Goal: Check status: Check status

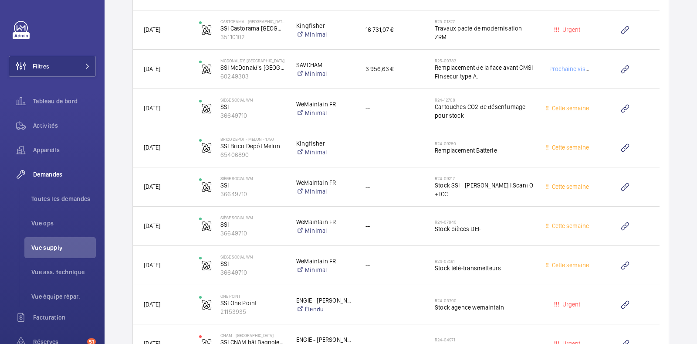
scroll to position [1412, 0]
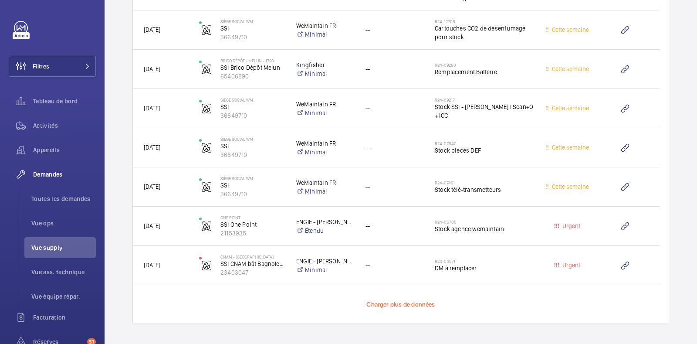
click at [380, 306] on span "Charger plus de données" at bounding box center [401, 304] width 68 height 7
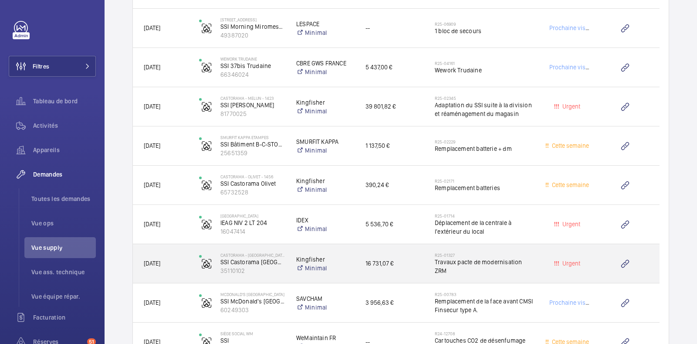
scroll to position [1098, 0]
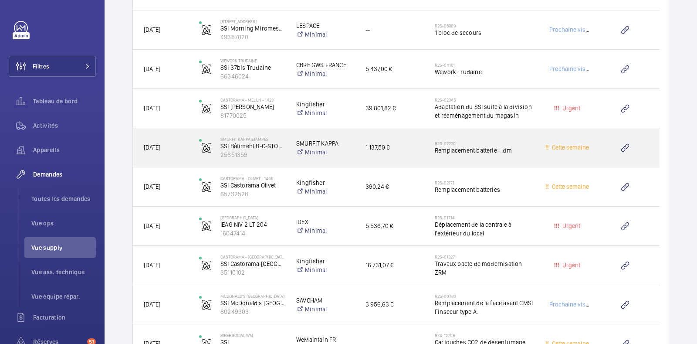
click at [529, 132] on div "R25-02229 Remplacement batterie + dm" at bounding box center [479, 147] width 110 height 39
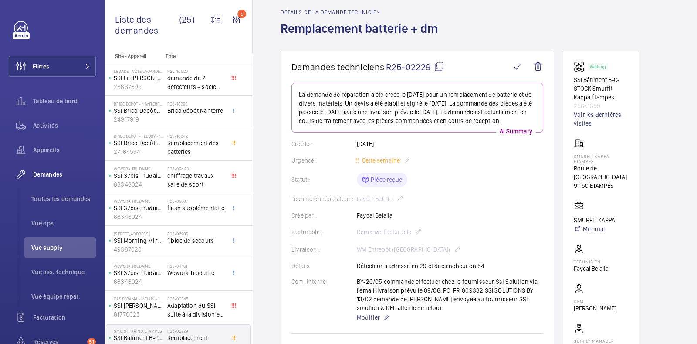
scroll to position [34, 0]
click at [589, 117] on link "Voir les dernières visites" at bounding box center [601, 119] width 54 height 17
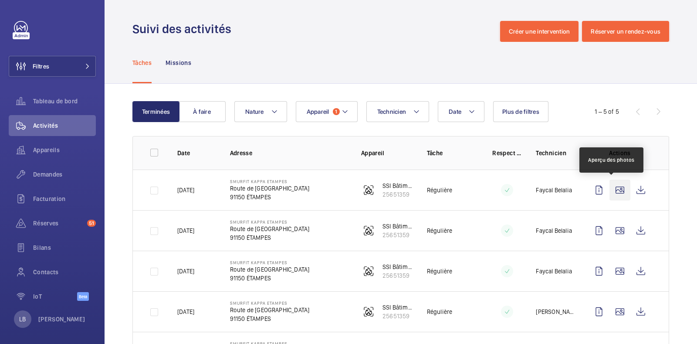
click at [612, 197] on wm-front-icon-button at bounding box center [620, 190] width 21 height 21
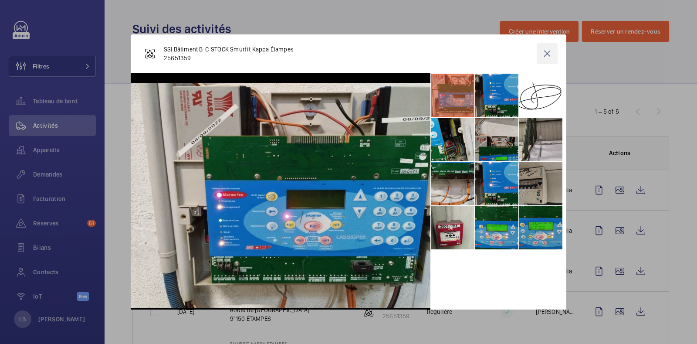
click at [537, 53] on wm-front-icon-button at bounding box center [547, 53] width 21 height 21
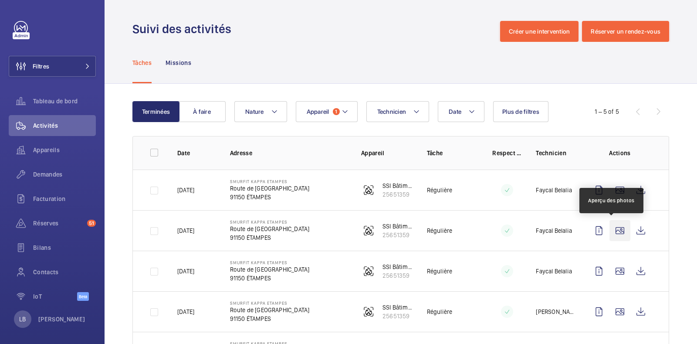
click at [612, 228] on wm-front-icon-button at bounding box center [620, 230] width 21 height 21
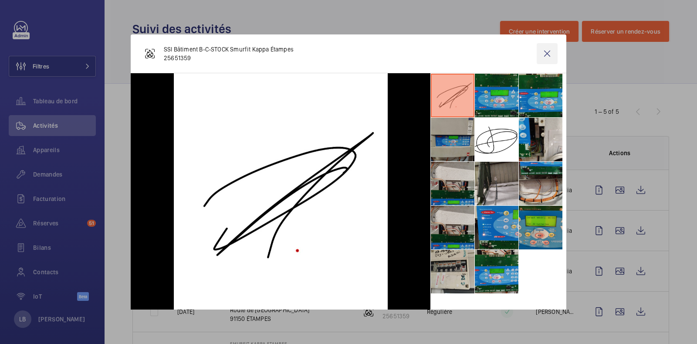
click at [537, 58] on wm-front-icon-button at bounding box center [547, 53] width 21 height 21
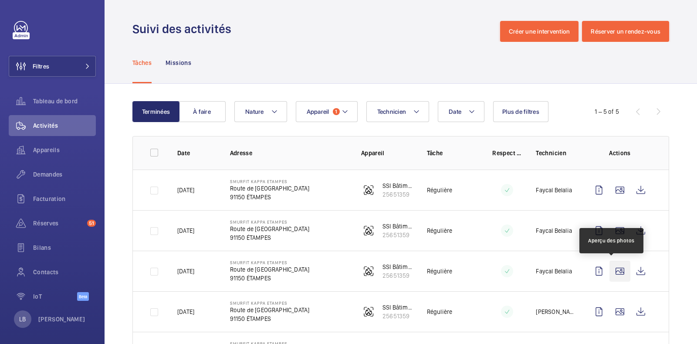
click at [610, 269] on wm-front-icon-button at bounding box center [620, 271] width 21 height 21
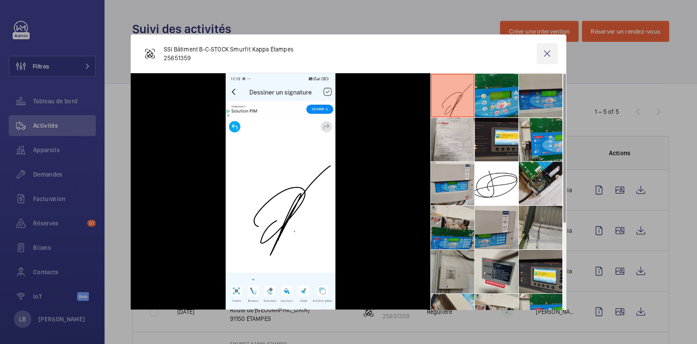
click at [537, 53] on wm-front-icon-button at bounding box center [547, 53] width 21 height 21
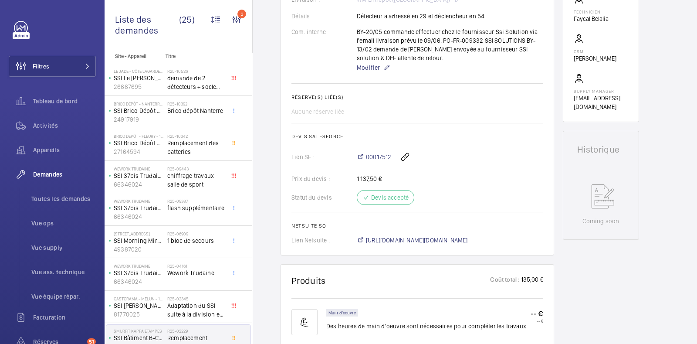
scroll to position [247, 0]
